Goal: Use online tool/utility

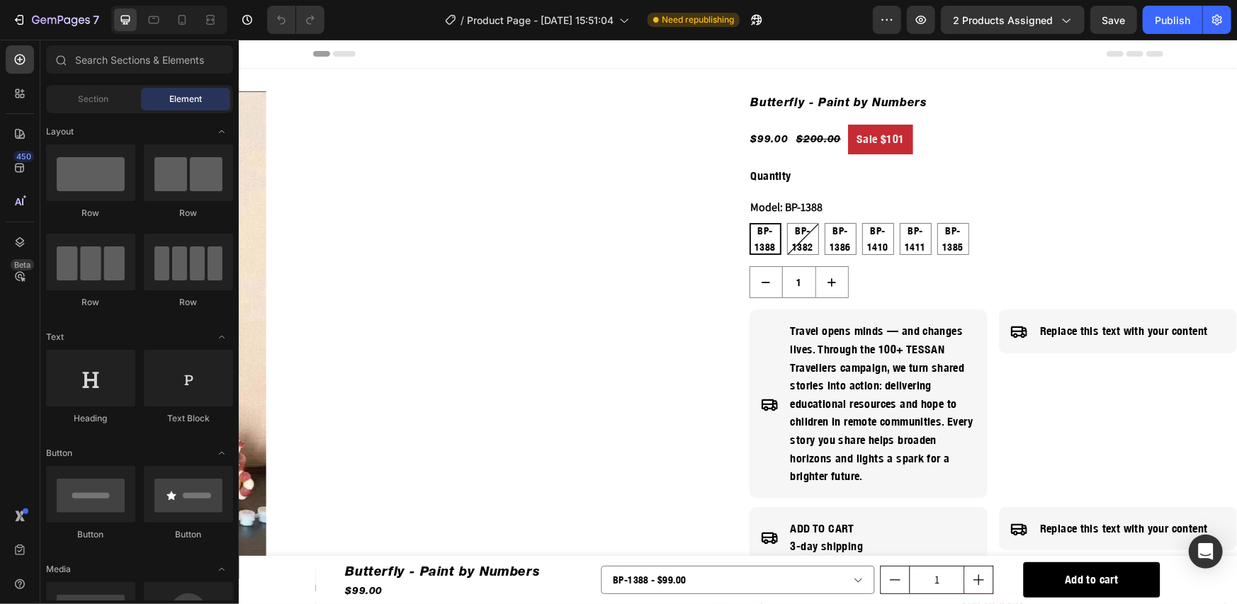
radio input "false"
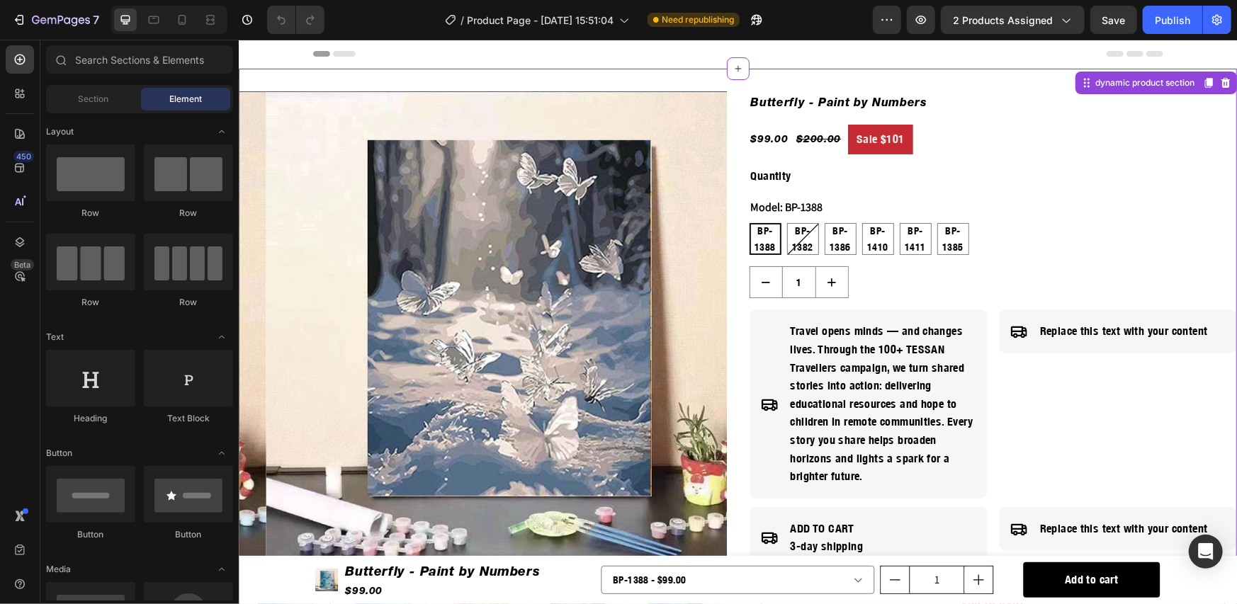
click at [305, 230] on img at bounding box center [509, 335] width 488 height 488
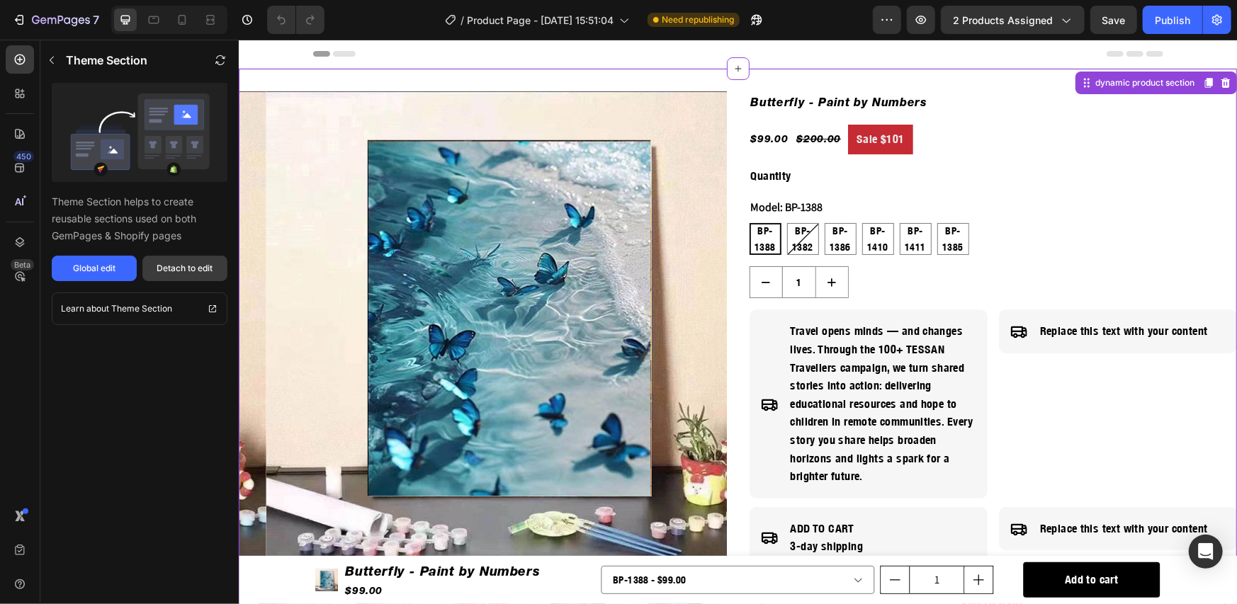
click at [213, 260] on button "Detach to edit" at bounding box center [184, 269] width 85 height 26
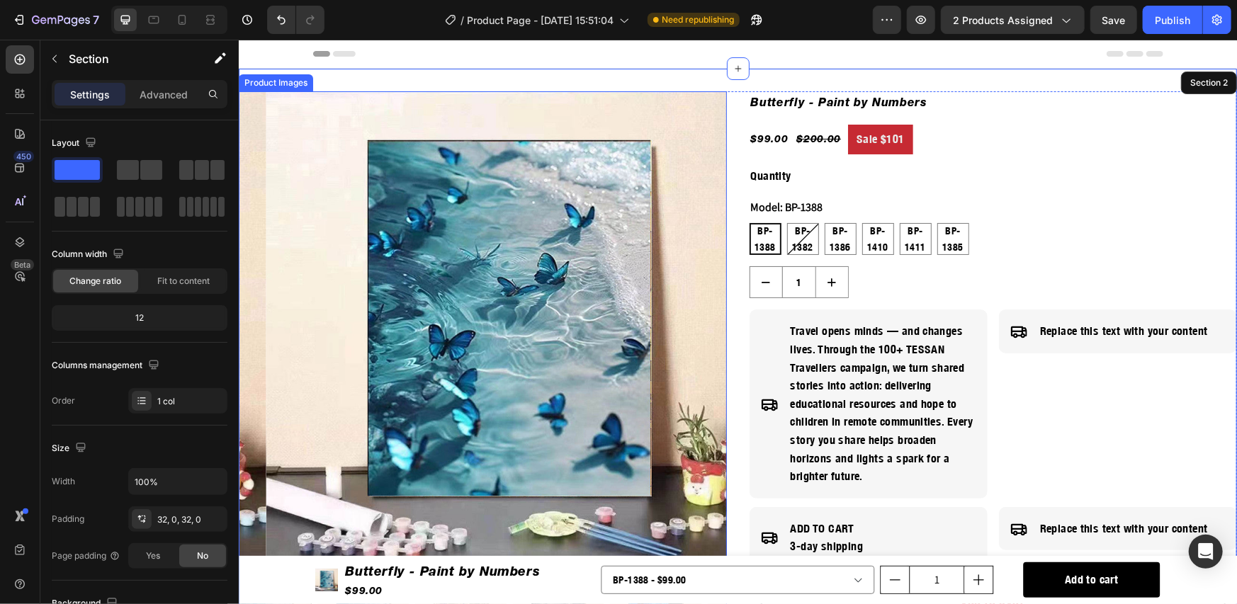
click at [300, 285] on img at bounding box center [509, 335] width 488 height 488
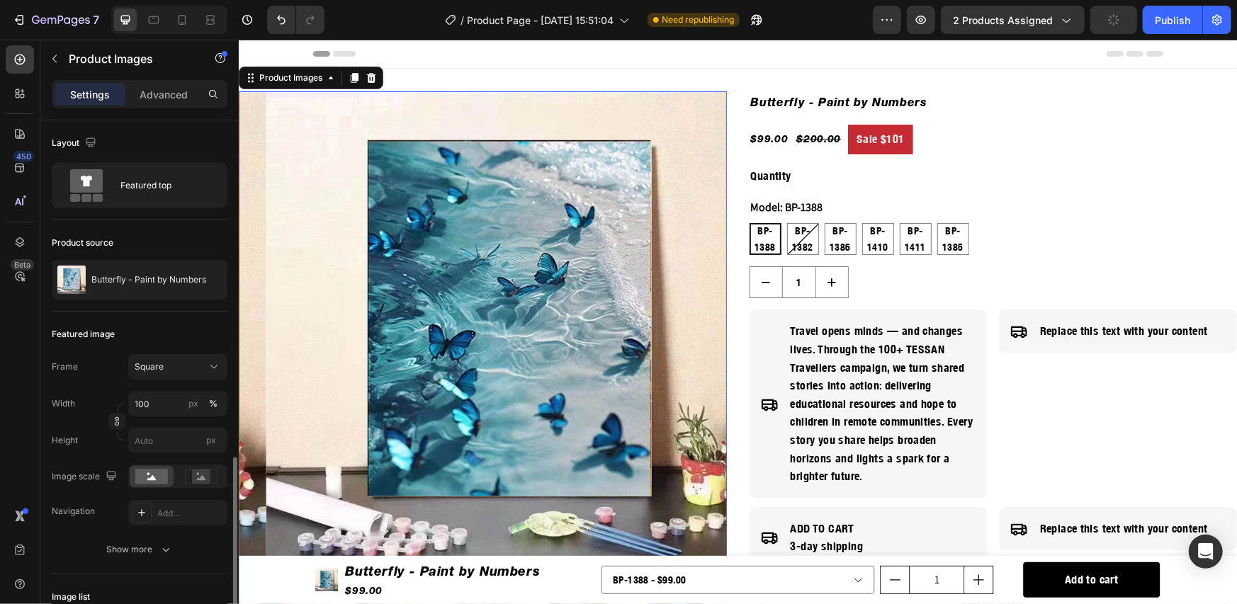
scroll to position [236, 0]
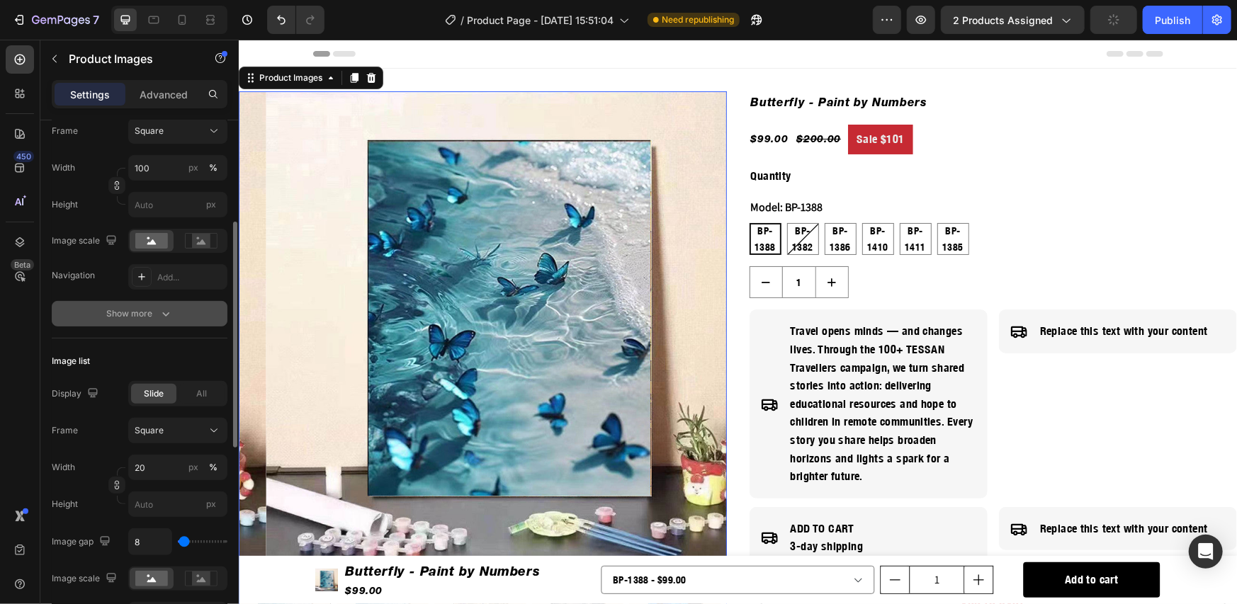
click at [114, 315] on div "Show more" at bounding box center [140, 314] width 66 height 14
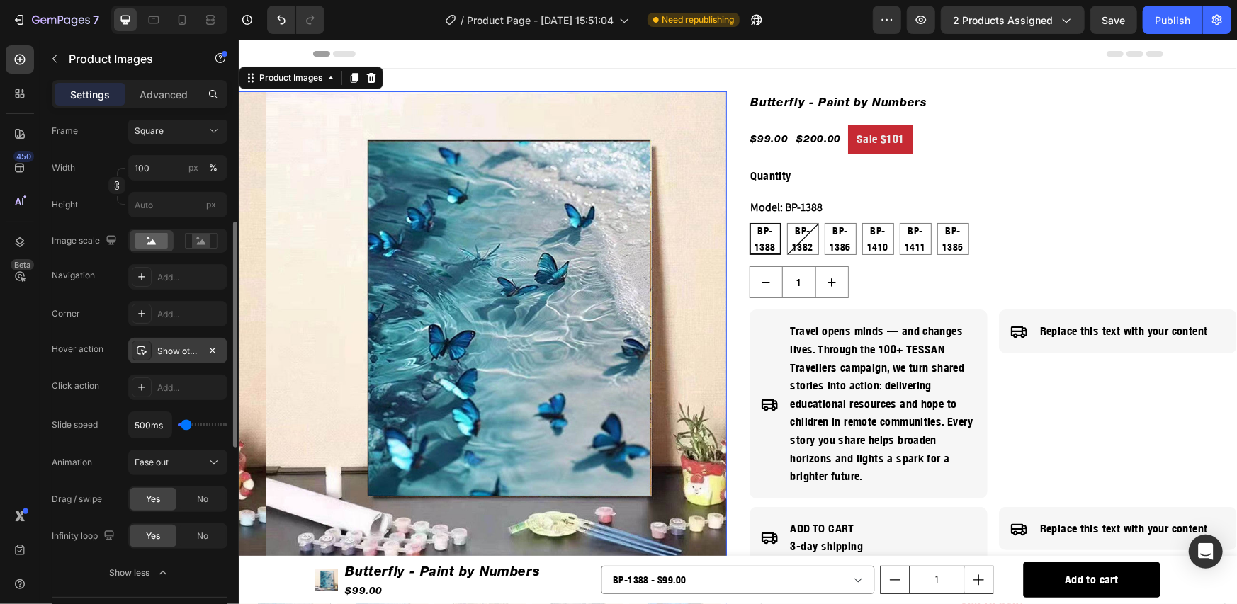
click at [167, 352] on div "Show other image" at bounding box center [177, 351] width 41 height 13
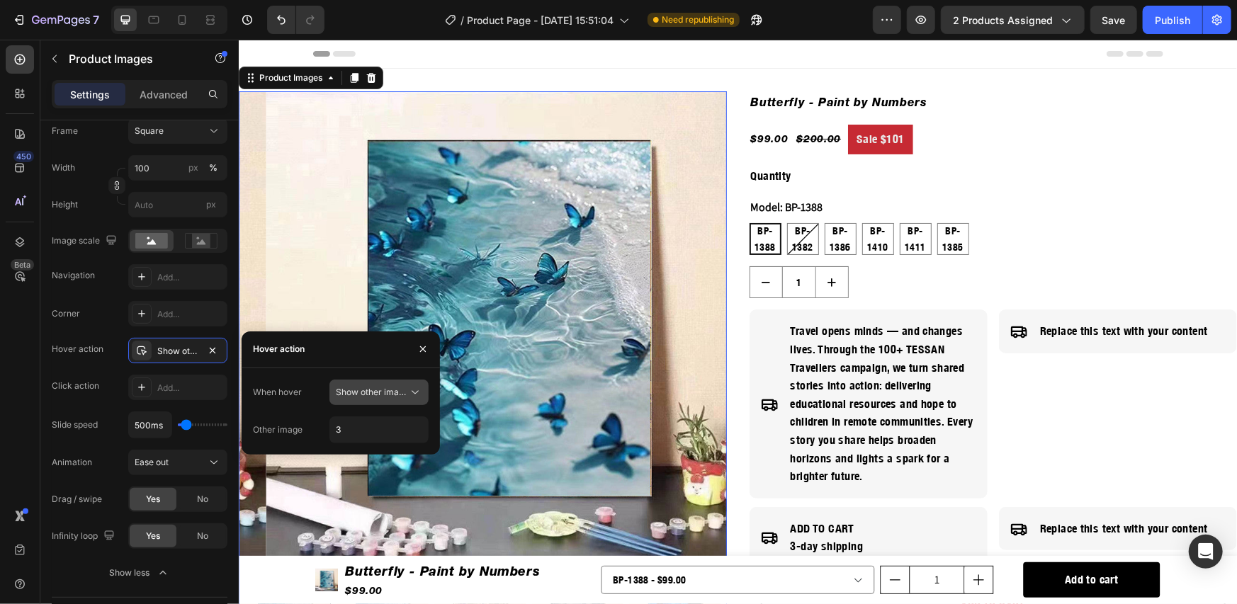
click at [356, 395] on span "Show other image" at bounding box center [372, 392] width 73 height 11
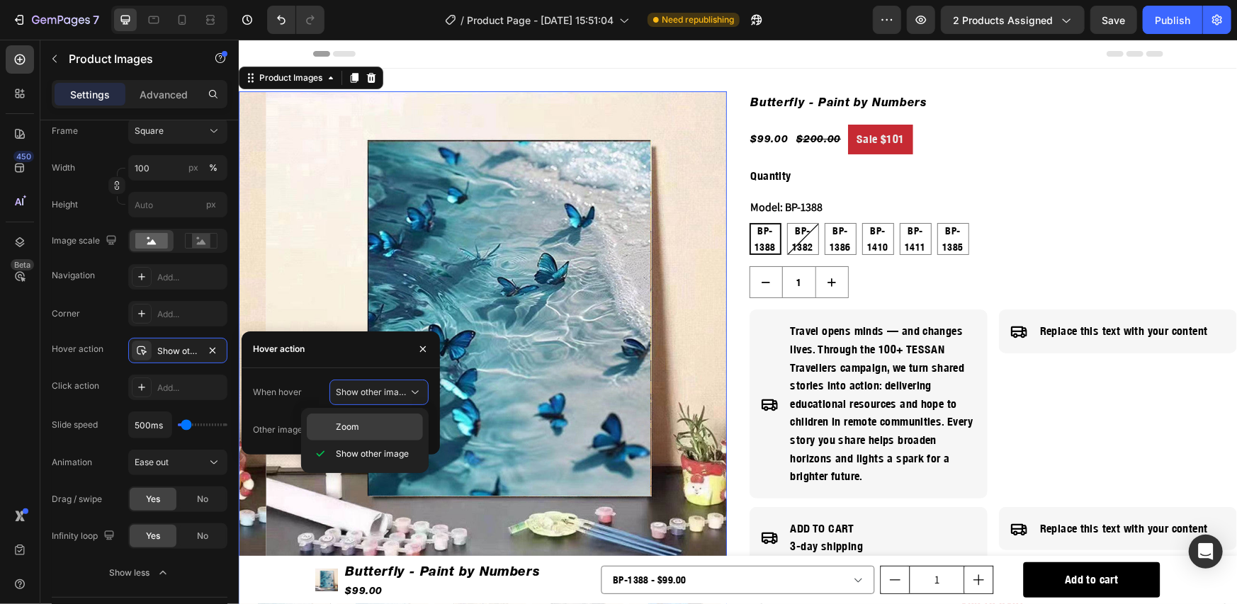
click at [359, 414] on div "Zoom" at bounding box center [365, 427] width 116 height 27
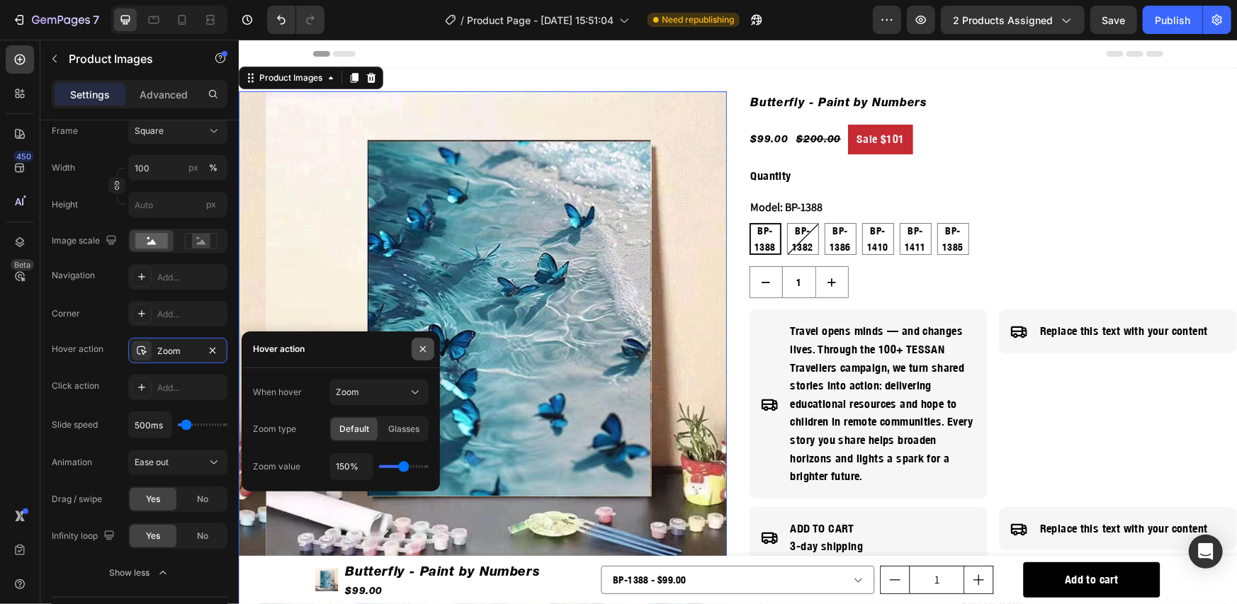
drag, startPoint x: 413, startPoint y: 348, endPoint x: 176, endPoint y: 298, distance: 242.5
click at [413, 348] on button "button" at bounding box center [423, 349] width 23 height 23
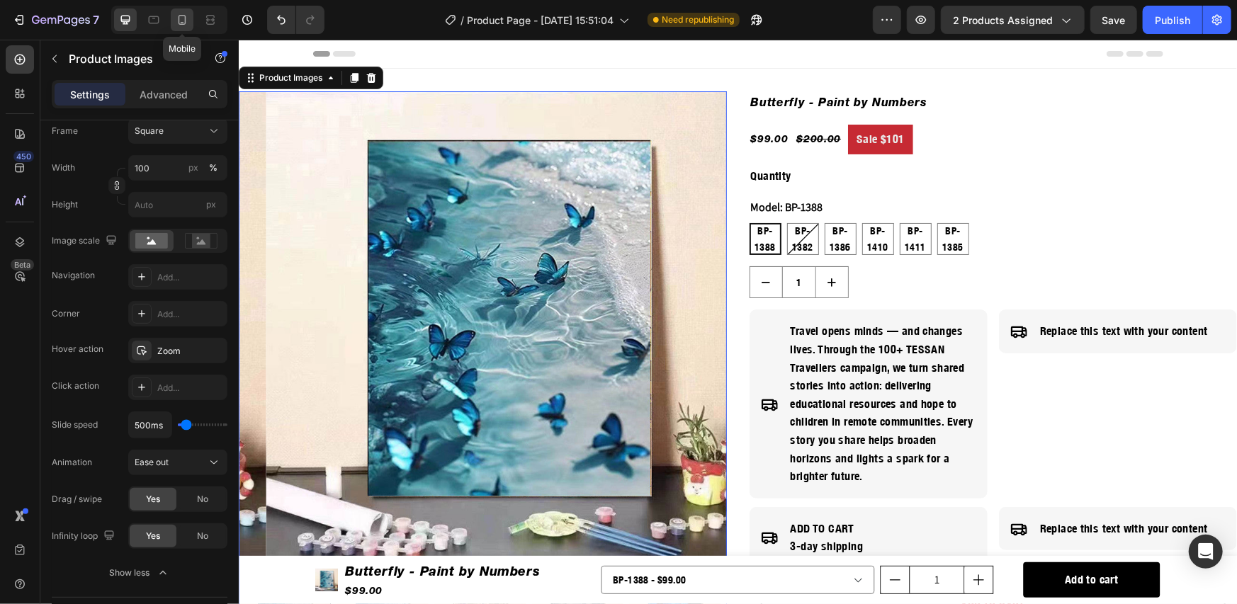
click at [181, 23] on icon at bounding box center [182, 20] width 14 height 14
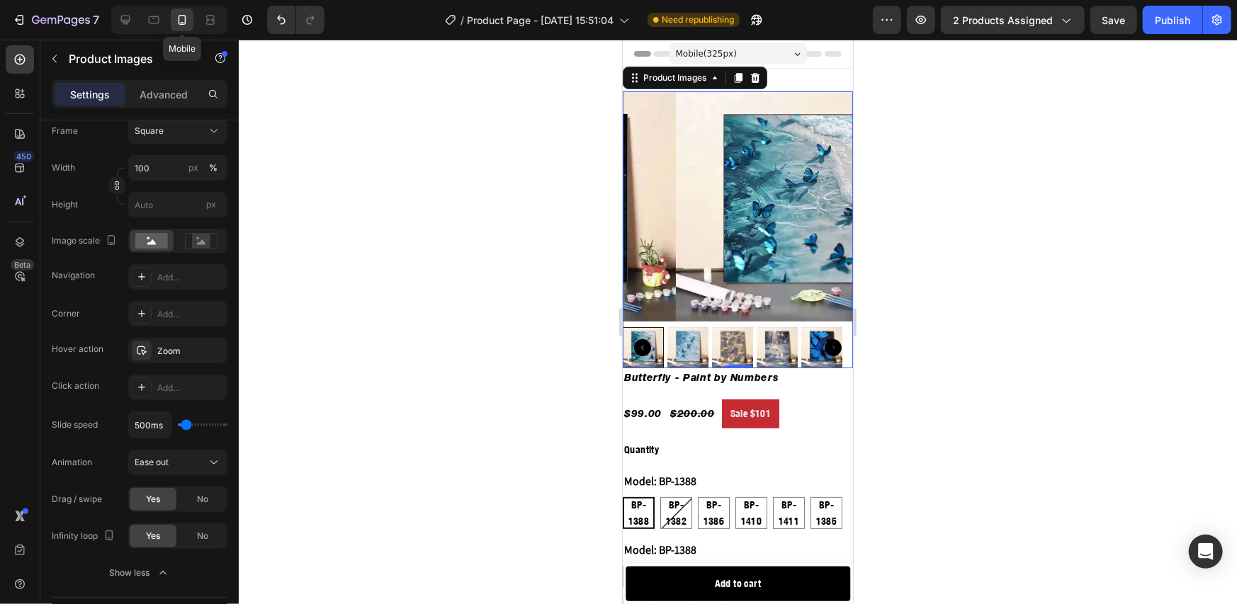
scroll to position [1, 0]
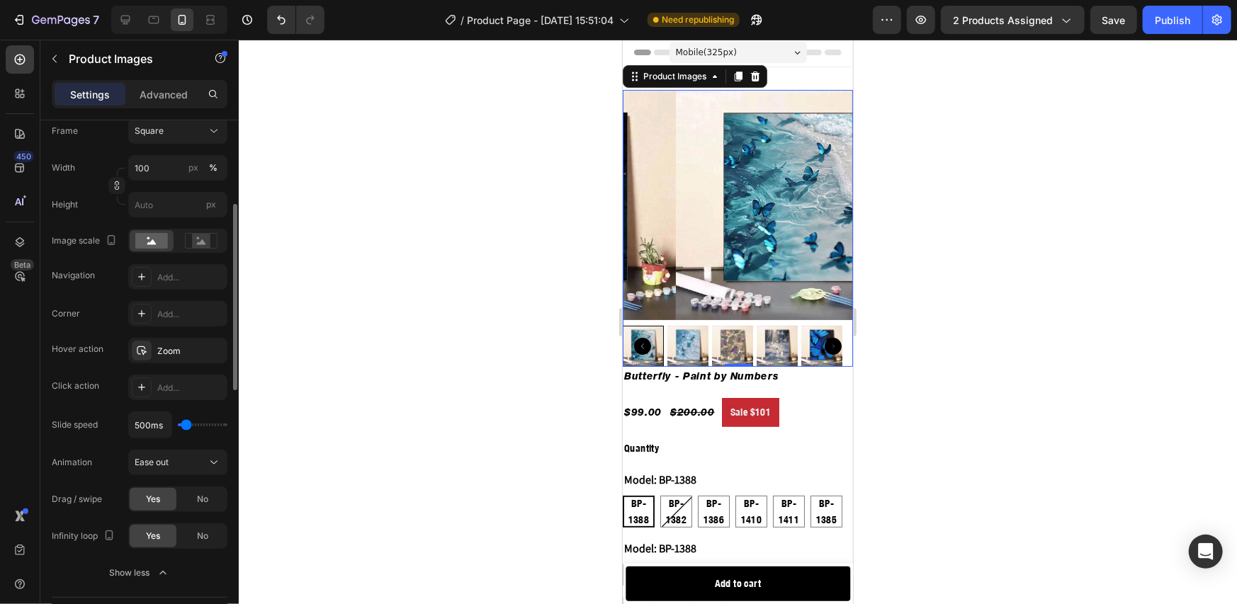
click at [113, 278] on div "Navigation Add..." at bounding box center [140, 277] width 176 height 26
